Goal: Task Accomplishment & Management: Manage account settings

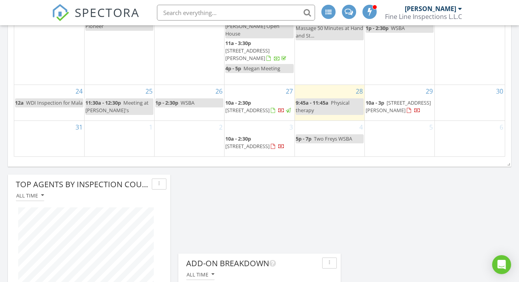
scroll to position [897, 519]
click at [256, 107] on span "2828 Oak St, Bethel Park 15102" at bounding box center [247, 110] width 44 height 7
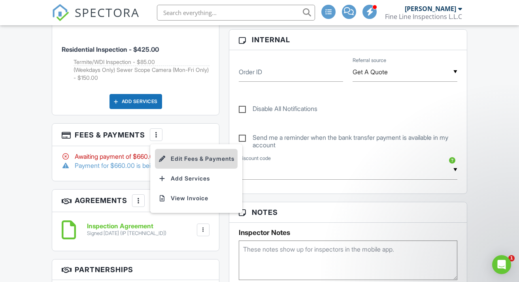
click at [186, 157] on li "Edit Fees & Payments" at bounding box center [196, 159] width 83 height 20
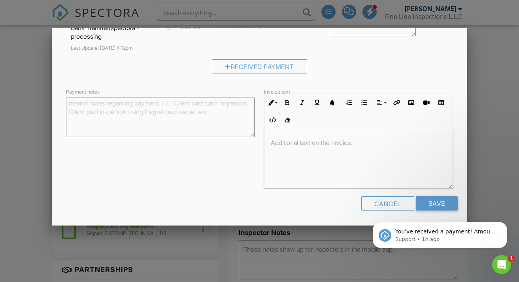
scroll to position [227, 0]
click at [486, 65] on div at bounding box center [259, 136] width 519 height 353
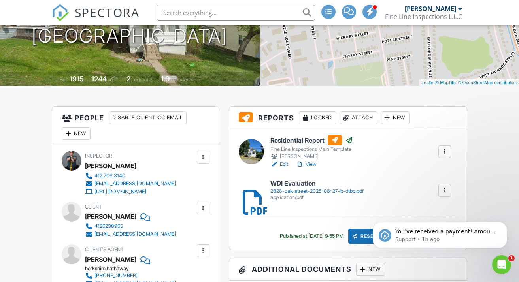
scroll to position [135, 0]
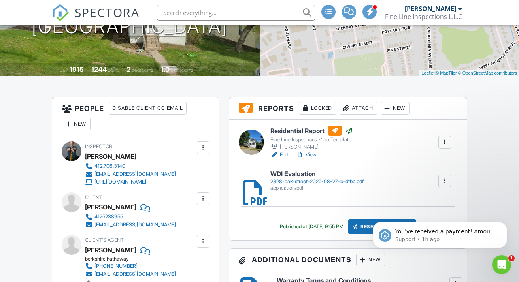
click at [325, 113] on div "Locked" at bounding box center [318, 108] width 38 height 13
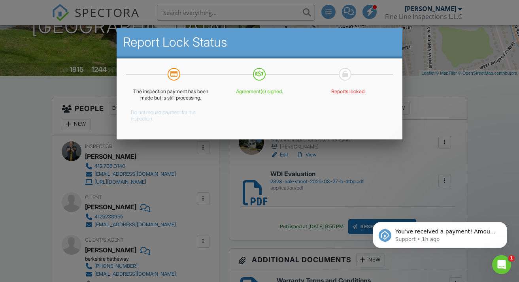
click at [155, 119] on button "Do not require payment for this inspection." at bounding box center [165, 114] width 68 height 16
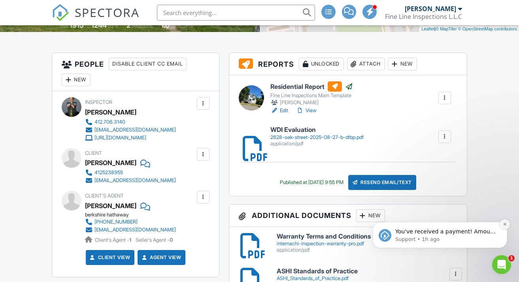
click at [505, 226] on icon "Dismiss notification" at bounding box center [505, 224] width 4 height 4
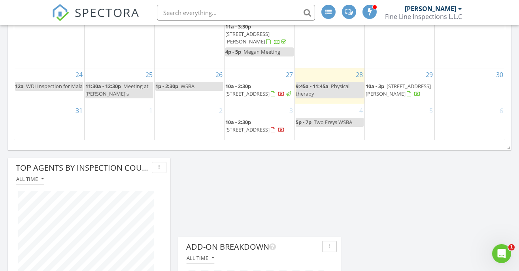
scroll to position [586, 0]
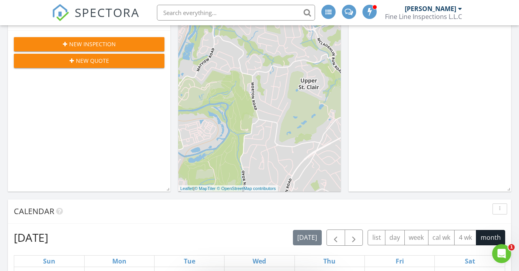
scroll to position [200, 0]
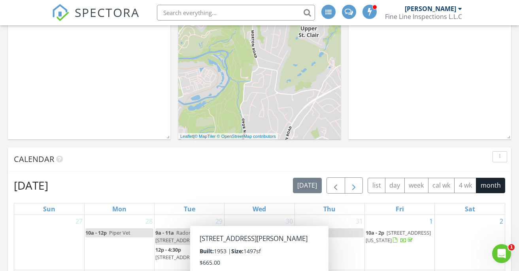
click at [358, 188] on span "button" at bounding box center [353, 185] width 9 height 9
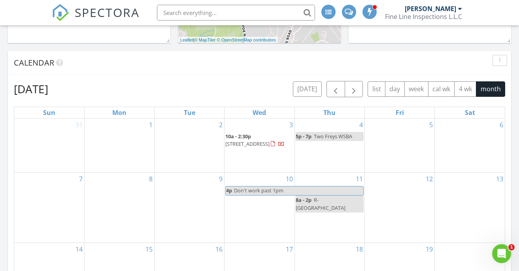
scroll to position [298, 0]
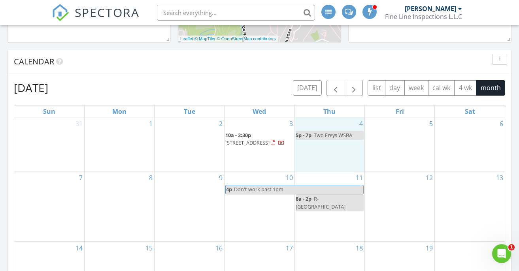
click at [321, 147] on div "4 5p - 7p Two Freys WSBA" at bounding box center [330, 144] width 70 height 54
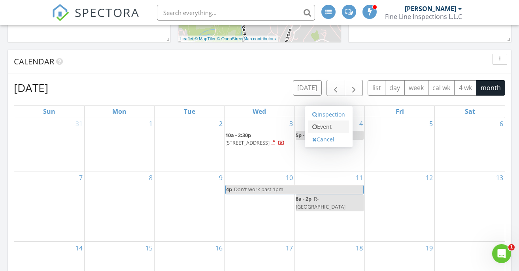
click at [323, 127] on link "Event" at bounding box center [328, 127] width 41 height 13
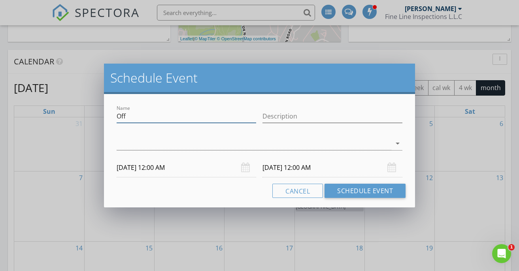
click at [226, 118] on input "Off" at bounding box center [187, 116] width 140 height 13
type input "O"
type input "Physical Therapy 9 AM"
click at [250, 149] on div at bounding box center [254, 143] width 275 height 13
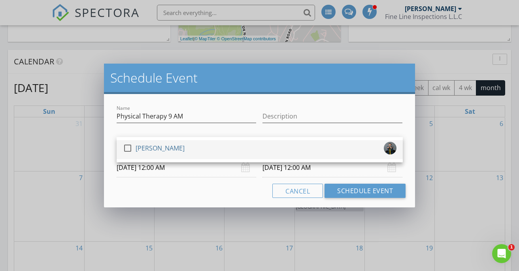
click at [224, 153] on div "check_box_outline_blank Nicole Brooks" at bounding box center [259, 150] width 273 height 16
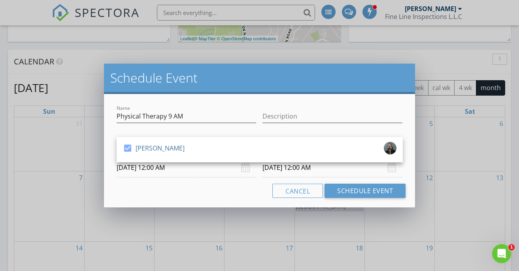
click at [209, 170] on input "09/04/2025 12:00 AM" at bounding box center [187, 167] width 140 height 19
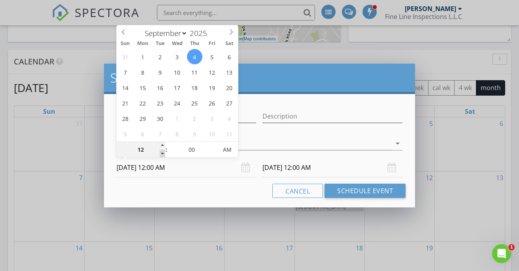
type input "11"
type input "09/04/2025 11:00 PM"
click at [160, 153] on span at bounding box center [163, 154] width 6 height 8
type input "10"
type input "09/04/2025 10:00 PM"
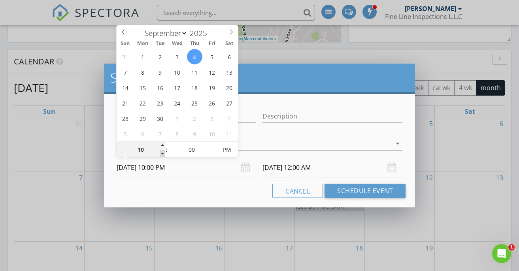
click at [160, 153] on span at bounding box center [163, 154] width 6 height 8
type input "10"
type input "09/05/2025 10:00 PM"
type input "09/04/2025 10:00 AM"
click at [273, 167] on input "09/05/2025 10:00 AM" at bounding box center [332, 167] width 140 height 19
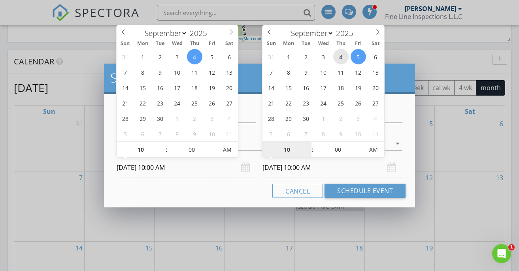
type input "09/04/2025 10:00 AM"
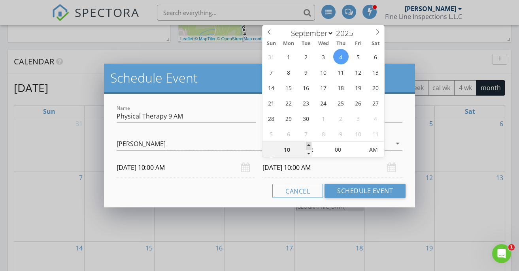
type input "11"
type input "09/04/2025 11:00 AM"
click at [307, 145] on span at bounding box center [309, 146] width 6 height 8
click at [236, 196] on div "Cancel Schedule Event" at bounding box center [259, 191] width 292 height 14
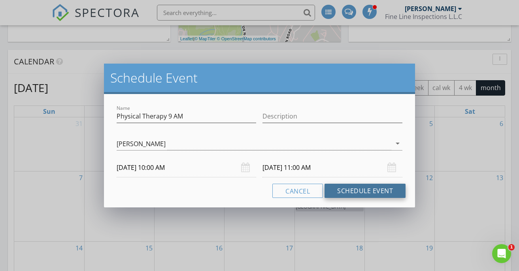
click at [341, 191] on button "Schedule Event" at bounding box center [364, 191] width 81 height 14
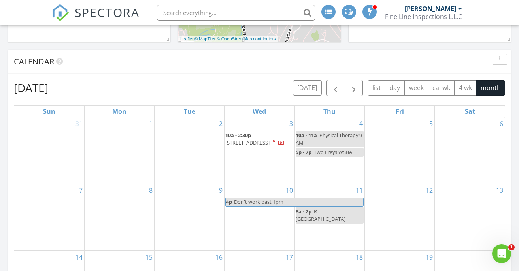
select select "8"
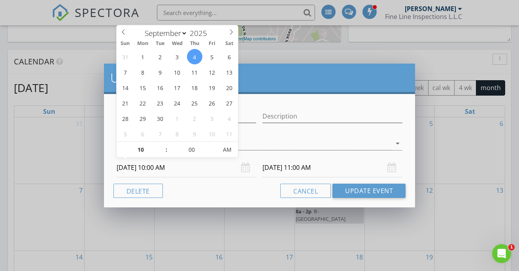
click at [218, 171] on input "09/04/2025 10:00 AM" at bounding box center [187, 167] width 140 height 19
type input "09"
type input "09/04/2025 9:00 AM"
click at [162, 153] on span at bounding box center [163, 154] width 6 height 8
type input "09/04/2025 10:00 AM"
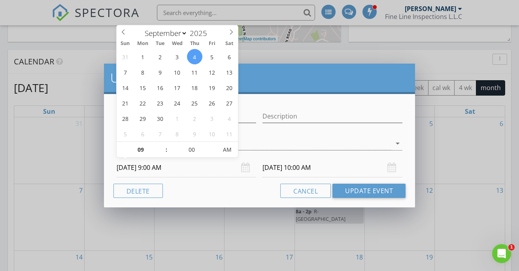
click at [294, 168] on input "09/04/2025 10:00 AM" at bounding box center [332, 167] width 140 height 19
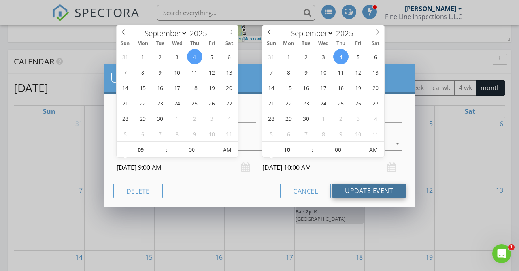
click at [357, 191] on button "Update Event" at bounding box center [368, 191] width 73 height 14
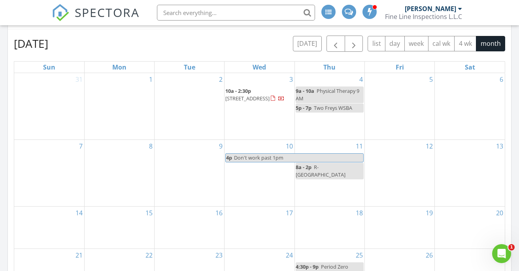
scroll to position [342, 0]
click at [255, 171] on div "10 4p Don't work past 1pm" at bounding box center [259, 173] width 70 height 66
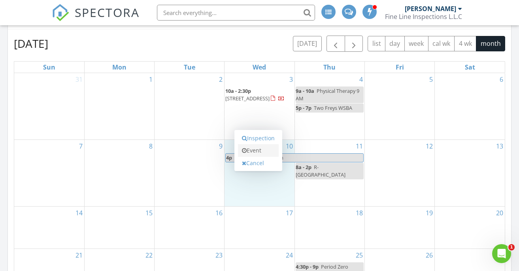
click at [259, 150] on link "Event" at bounding box center [258, 150] width 41 height 13
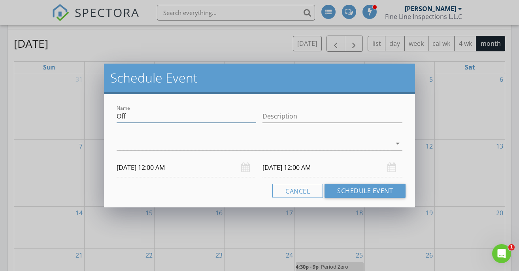
click at [195, 120] on input "Off" at bounding box center [187, 116] width 140 height 13
type input "O"
type input "zoom meeting with Rae"
click at [214, 140] on div at bounding box center [254, 143] width 275 height 13
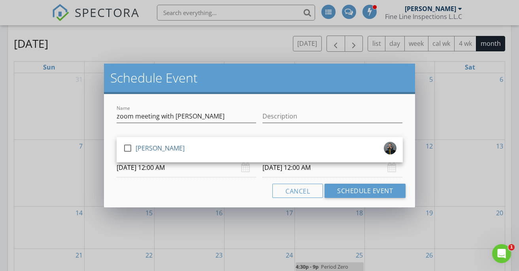
click at [214, 140] on link "check_box_outline_blank Nicole Brooks" at bounding box center [260, 149] width 286 height 19
click at [211, 177] on input "09/10/2025 12:00 AM" at bounding box center [187, 167] width 140 height 19
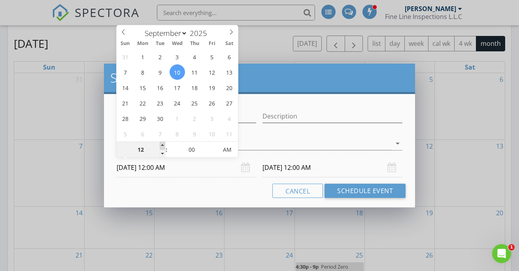
type input "01"
type input "09/10/2025 1:00 AM"
click at [163, 147] on span at bounding box center [163, 146] width 6 height 8
type input "02"
type input "09/10/2025 2:00 AM"
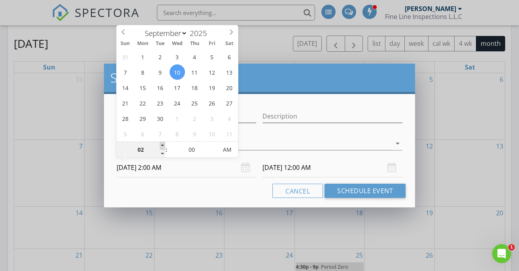
click at [163, 147] on span at bounding box center [163, 146] width 6 height 8
type input "03"
type input "09/10/2025 3:00 AM"
click at [163, 147] on span at bounding box center [163, 146] width 6 height 8
type input "09/11/2025 3:00 AM"
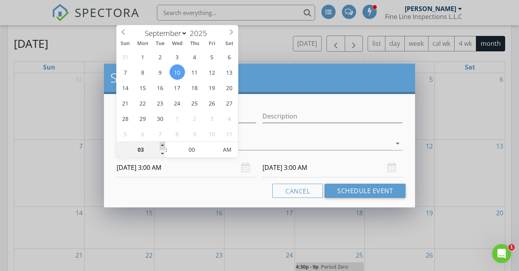
type input "04"
type input "09/10/2025 4:00 AM"
click at [163, 147] on span at bounding box center [163, 146] width 6 height 8
type input "09/11/2025 4:00 AM"
type input "09/10/2025 4:00 PM"
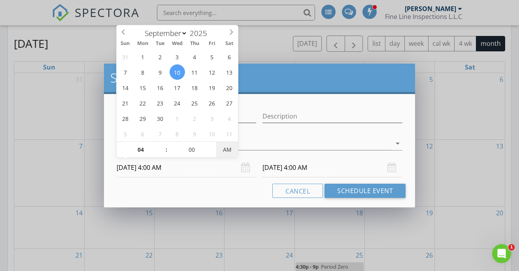
type input "09/11/2025 4:00 PM"
click at [283, 168] on input "09/11/2025 4:00 PM" at bounding box center [332, 167] width 140 height 19
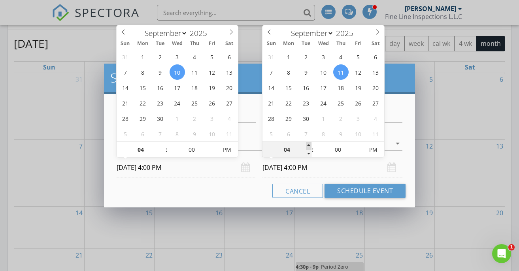
type input "05"
click at [308, 143] on span at bounding box center [309, 146] width 6 height 8
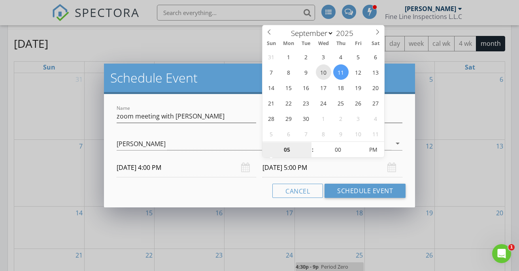
type input "09/10/2025 5:00 PM"
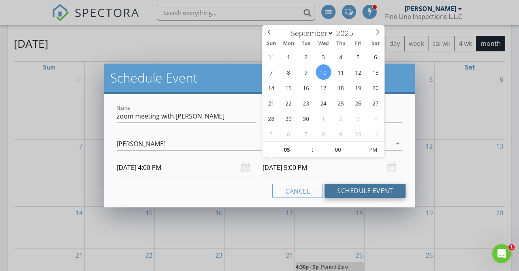
click at [362, 188] on button "Schedule Event" at bounding box center [364, 191] width 81 height 14
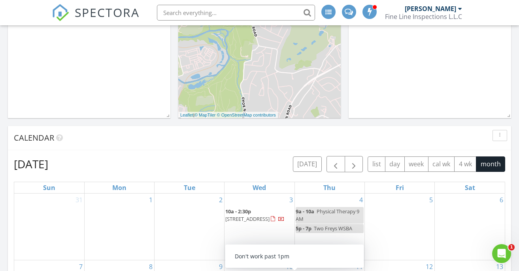
scroll to position [219, 0]
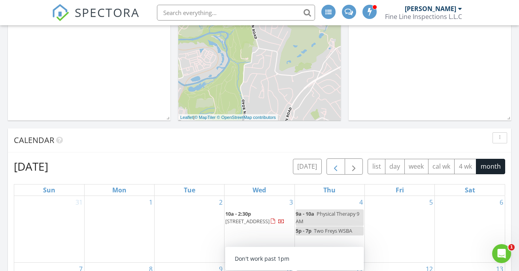
click at [335, 166] on span "button" at bounding box center [335, 166] width 9 height 9
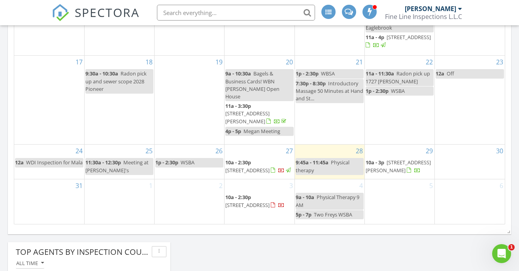
scroll to position [499, 0]
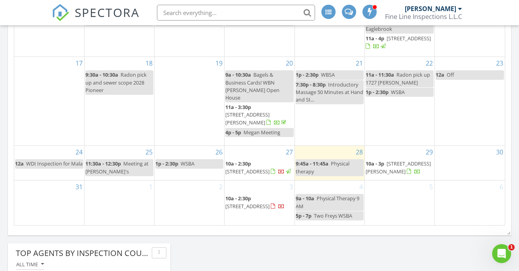
click at [386, 163] on span "50 Alexander Pl, Pittsburgh 15243" at bounding box center [397, 167] width 65 height 15
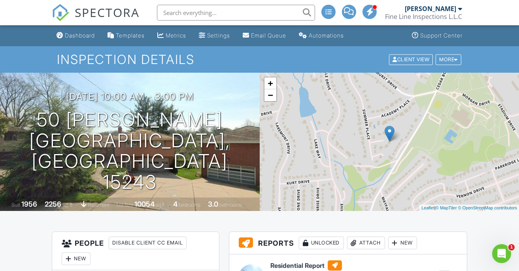
click at [93, 12] on span "SPECTORA" at bounding box center [107, 12] width 65 height 17
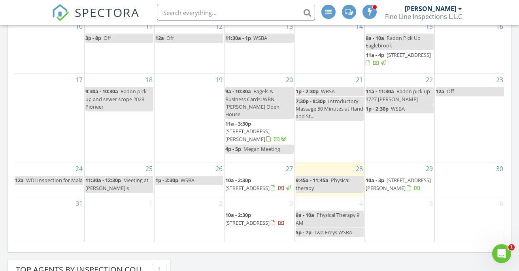
scroll to position [483, 0]
click at [261, 184] on span "2828 Oak St, Bethel Park 15102" at bounding box center [247, 187] width 44 height 7
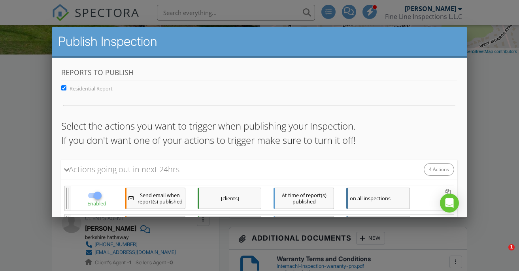
drag, startPoint x: 290, startPoint y: 179, endPoint x: 533, endPoint y: 213, distance: 245.4
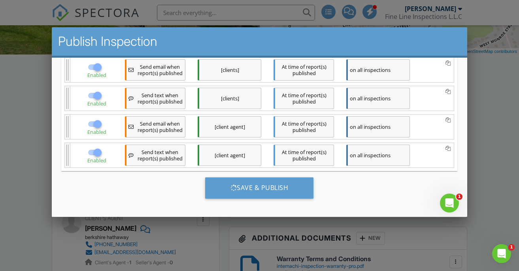
scroll to position [0, 0]
click at [451, 203] on icon "Open Intercom Messenger" at bounding box center [448, 202] width 13 height 13
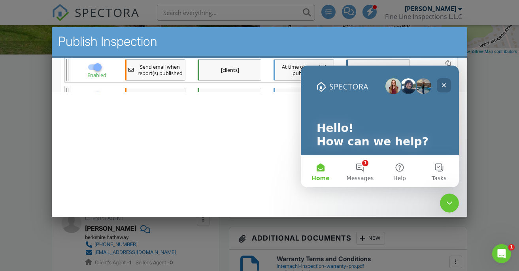
click at [444, 85] on icon "Close" at bounding box center [444, 85] width 4 height 4
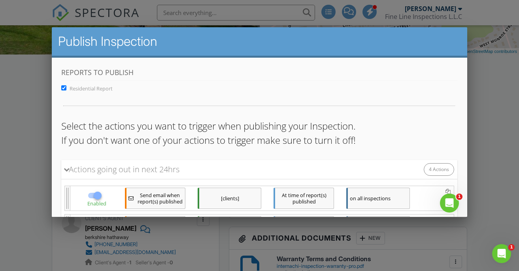
click at [492, 120] on div at bounding box center [259, 129] width 519 height 339
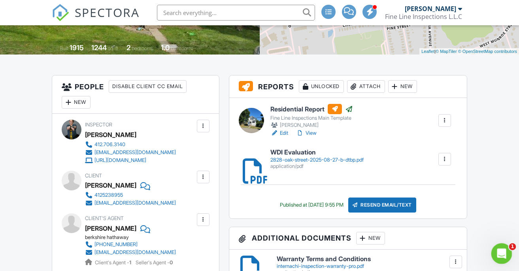
click at [502, 250] on icon "Open Intercom Messenger" at bounding box center [500, 252] width 13 height 13
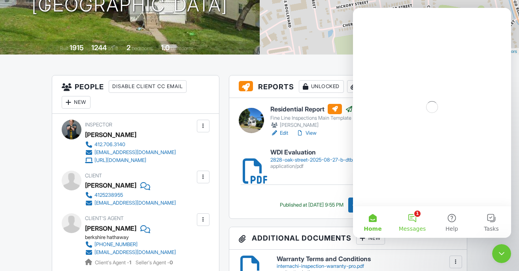
click at [415, 217] on button "1 Messages" at bounding box center [412, 222] width 40 height 32
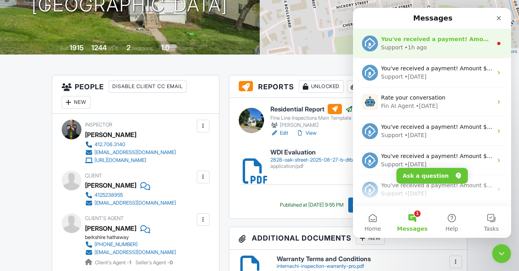
click at [431, 47] on div "Support • 1h ago" at bounding box center [436, 47] width 111 height 8
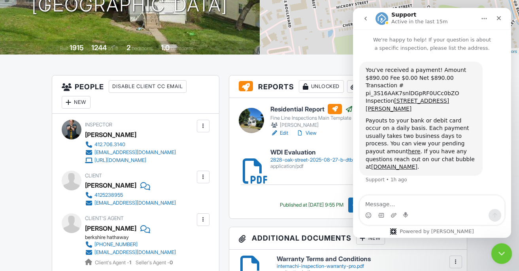
click at [503, 252] on icon "Close Intercom Messenger" at bounding box center [499, 252] width 9 height 9
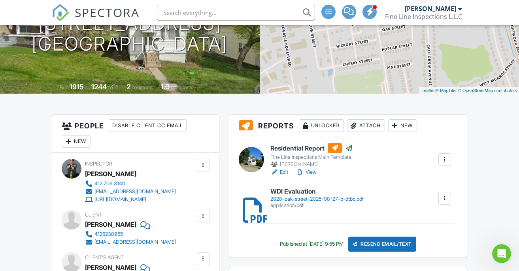
scroll to position [123, 0]
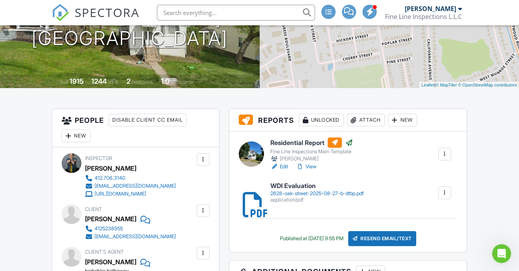
click at [284, 165] on link "Edit" at bounding box center [279, 167] width 18 height 8
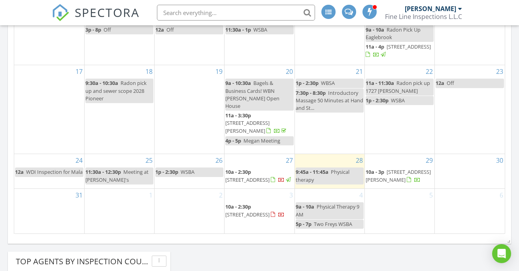
scroll to position [492, 0]
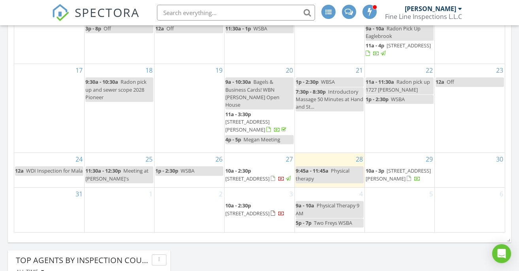
click at [256, 175] on span "[STREET_ADDRESS]" at bounding box center [247, 178] width 44 height 7
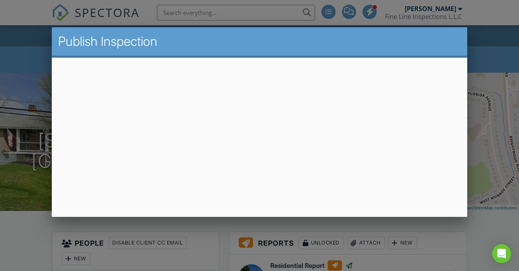
scroll to position [126, 0]
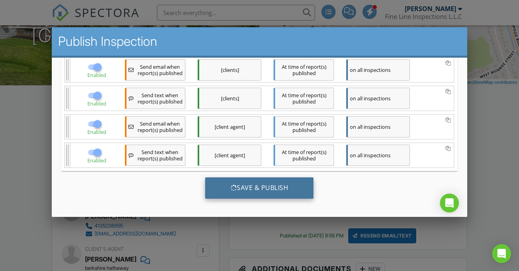
scroll to position [0, 0]
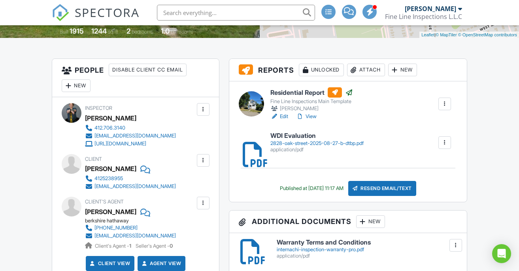
scroll to position [188, 0]
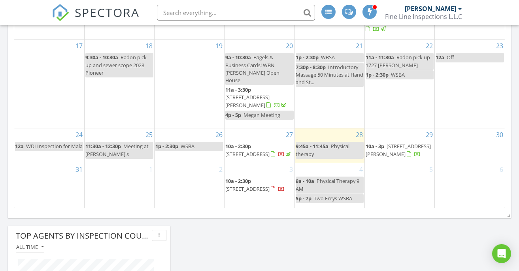
scroll to position [515, 0]
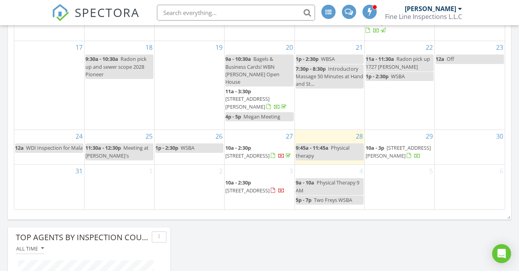
click at [267, 187] on span "[STREET_ADDRESS]" at bounding box center [247, 190] width 44 height 7
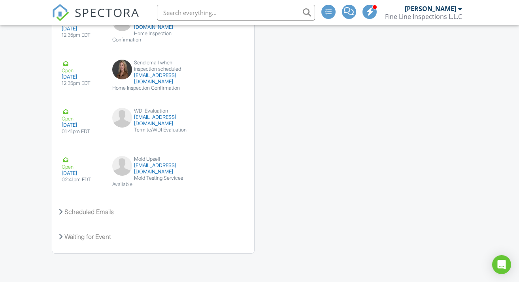
scroll to position [1061, 0]
click at [228, 114] on button "View Email" at bounding box center [220, 117] width 40 height 17
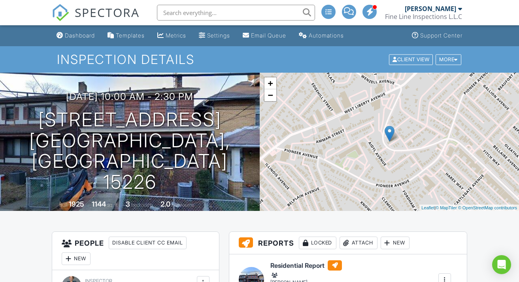
scroll to position [0, 0]
click at [177, 32] on link "Metrics" at bounding box center [171, 35] width 35 height 15
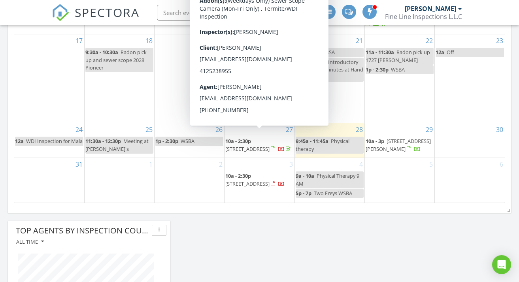
scroll to position [522, 0]
click at [254, 145] on span "2828 Oak St, Bethel Park 15102" at bounding box center [247, 148] width 44 height 7
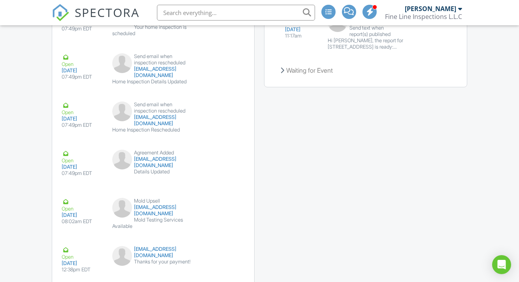
scroll to position [1304, 0]
